Goal: Task Accomplishment & Management: Use online tool/utility

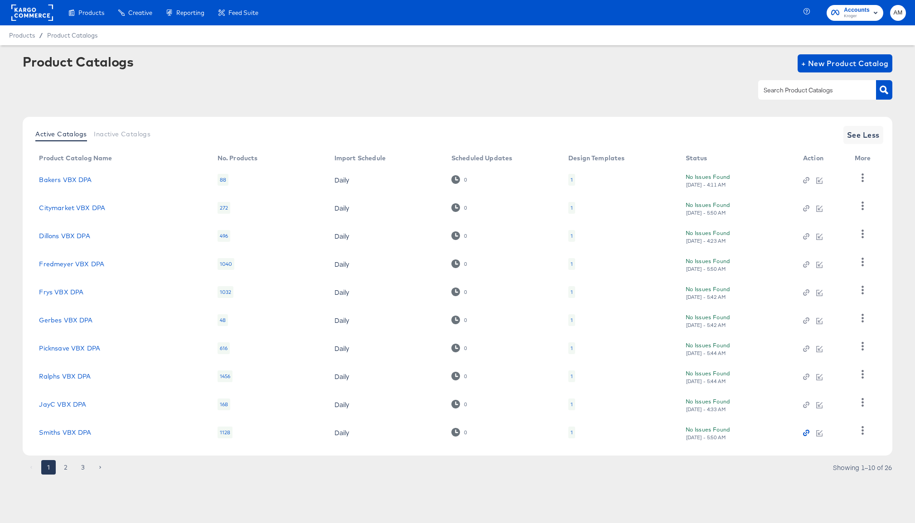
click at [807, 433] on icon "button" at bounding box center [806, 433] width 6 height 6
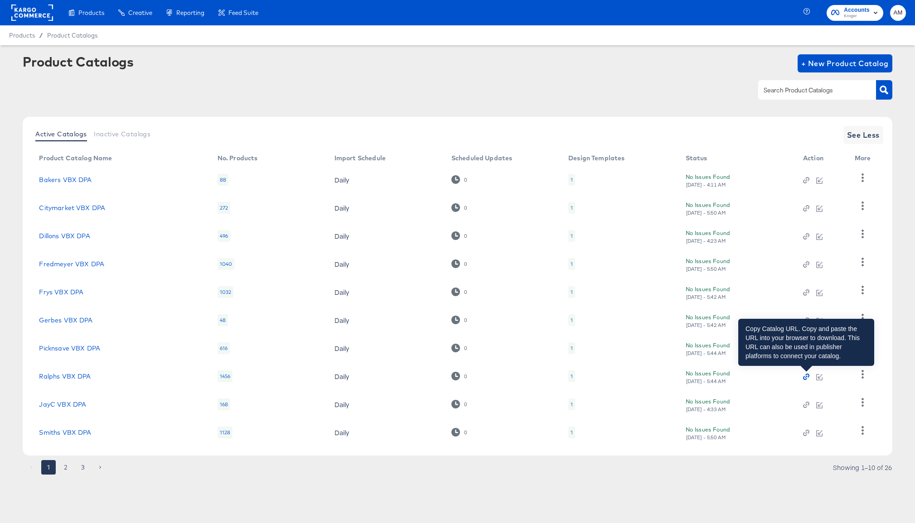
click at [805, 377] on icon "button" at bounding box center [806, 377] width 2 height 2
click at [805, 378] on icon "button" at bounding box center [806, 377] width 2 height 2
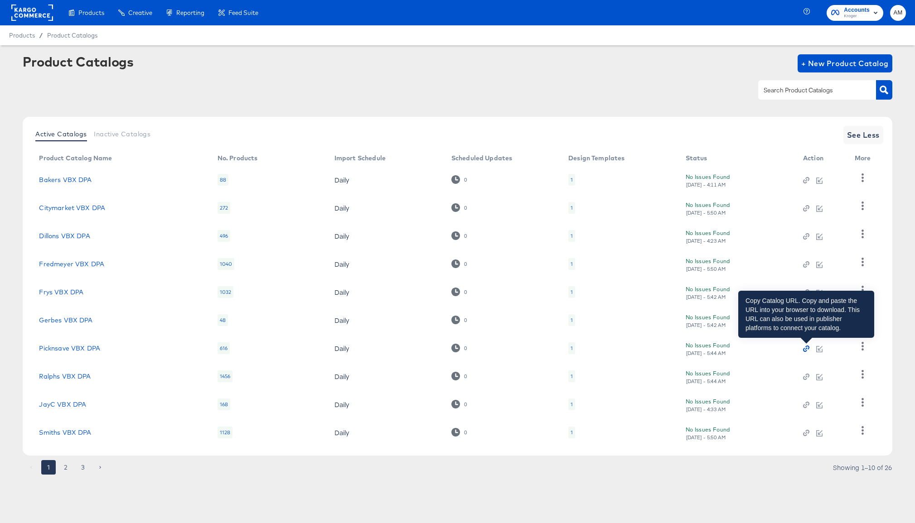
click at [806, 349] on icon "button" at bounding box center [806, 349] width 6 height 6
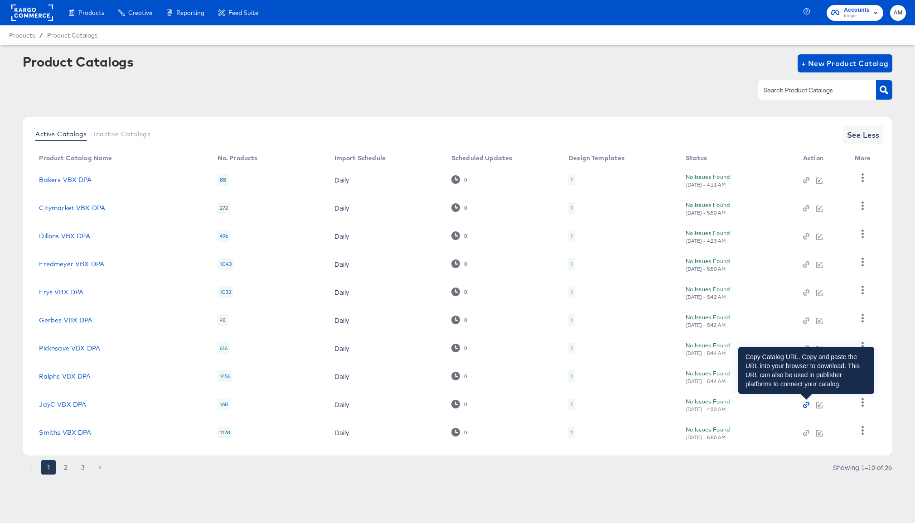
click at [805, 406] on icon "button" at bounding box center [806, 405] width 2 height 2
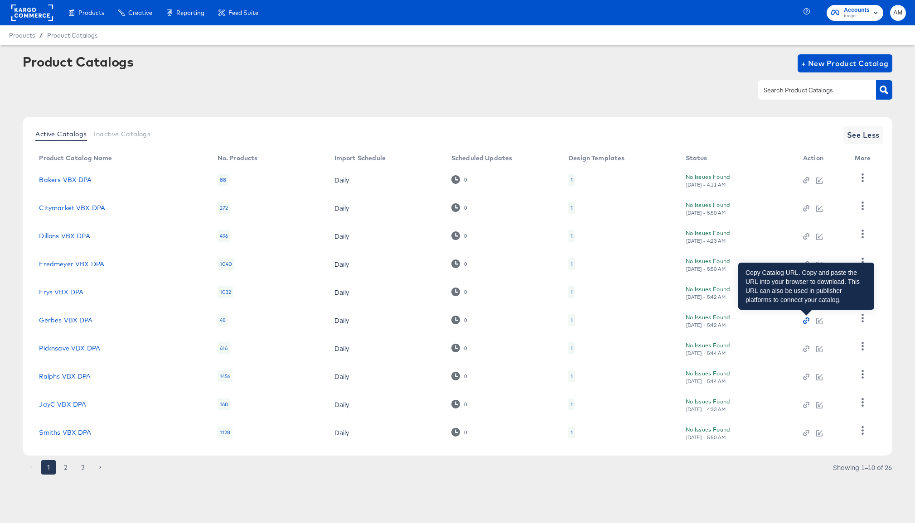
click at [806, 320] on icon "button" at bounding box center [806, 321] width 2 height 2
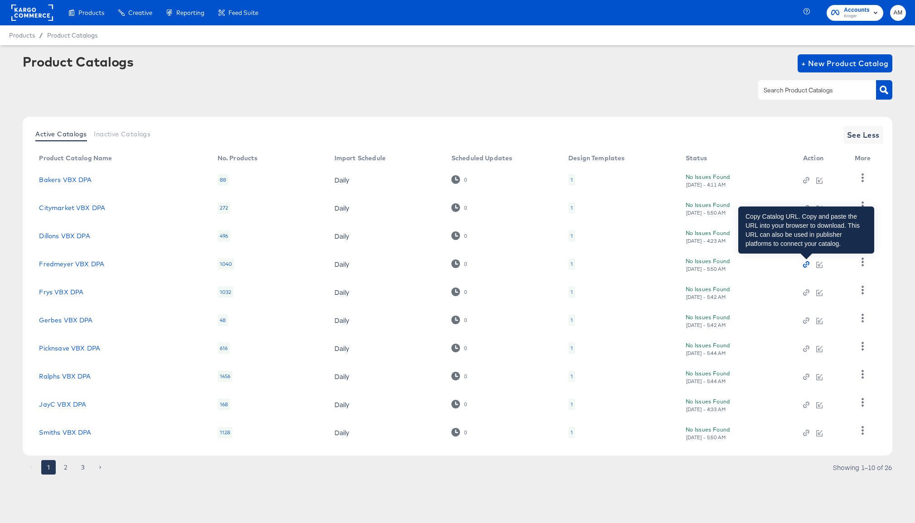
click at [806, 264] on icon "button" at bounding box center [806, 265] width 2 height 2
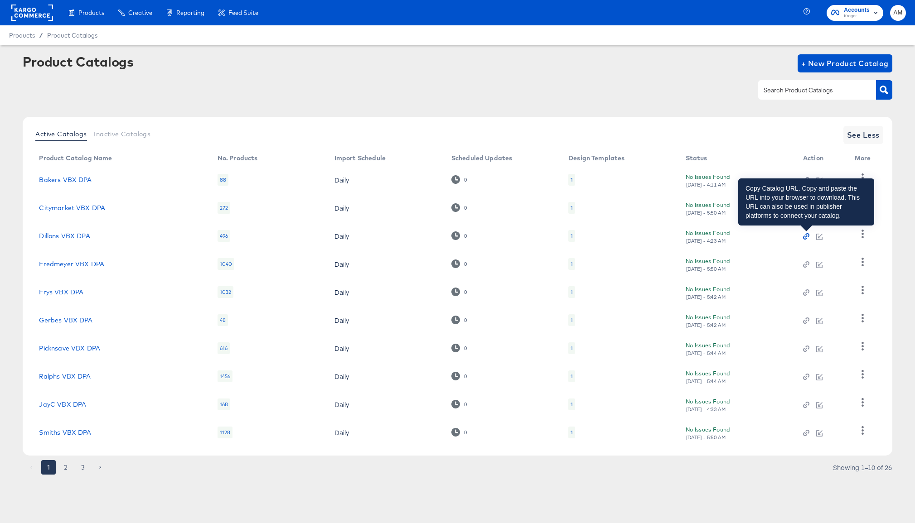
click at [806, 238] on icon "button" at bounding box center [806, 236] width 6 height 6
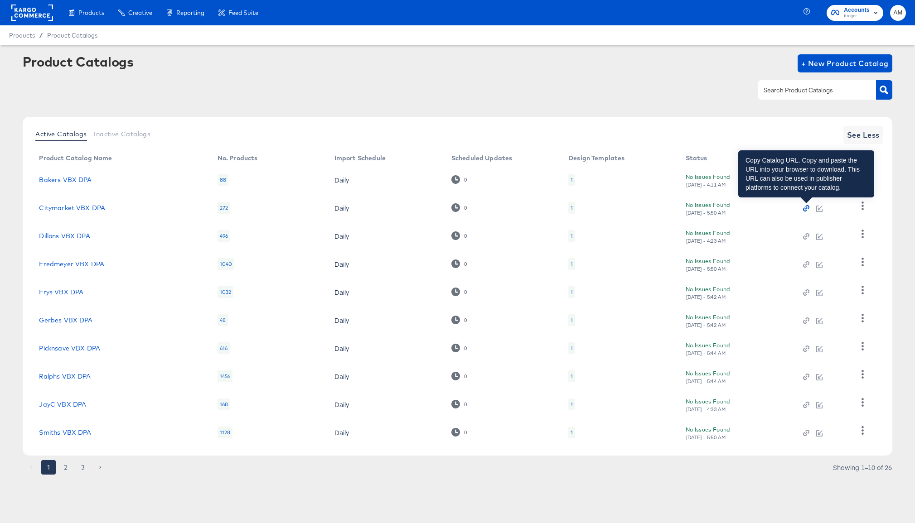
click at [806, 209] on icon "button" at bounding box center [806, 208] width 6 height 6
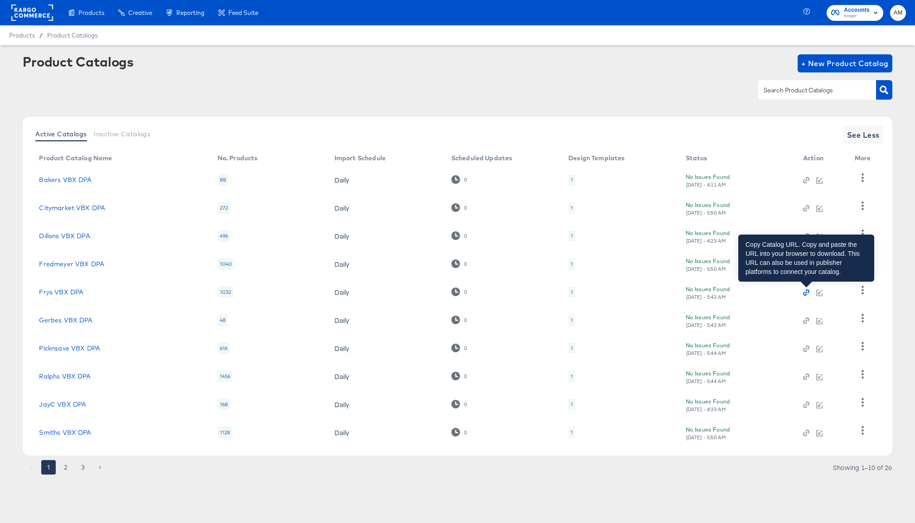
click at [806, 292] on icon "button" at bounding box center [806, 292] width 6 height 6
click at [805, 292] on icon "button" at bounding box center [806, 293] width 2 height 2
click at [806, 294] on icon "button" at bounding box center [806, 292] width 6 height 6
